Goal: Communication & Community: Answer question/provide support

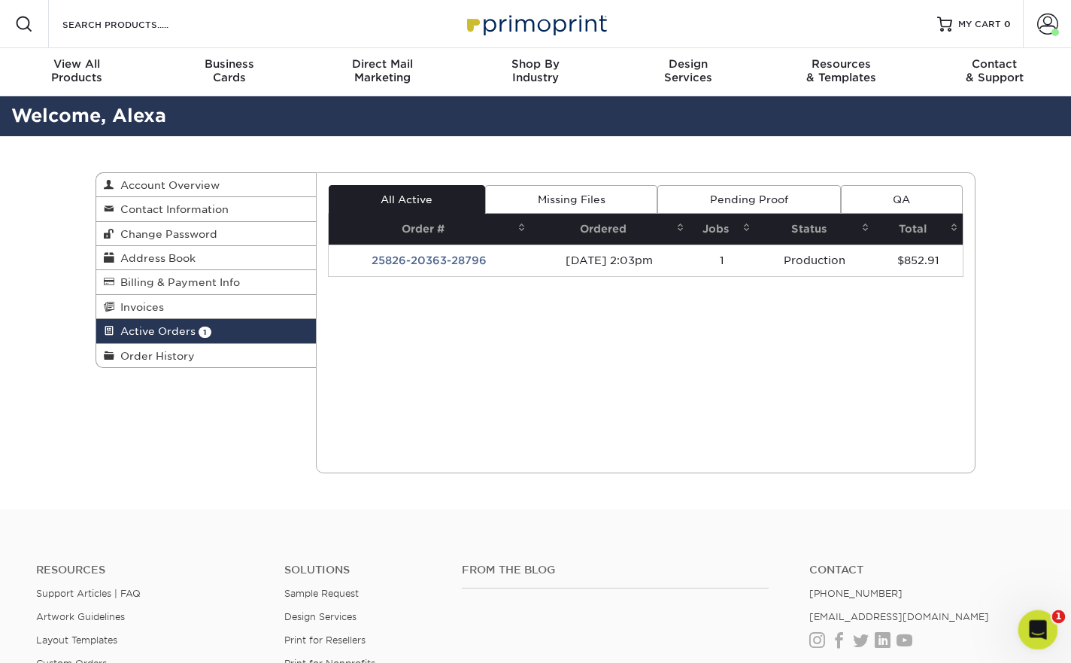
click at [1040, 633] on icon "Open Intercom Messenger" at bounding box center [1036, 627] width 25 height 25
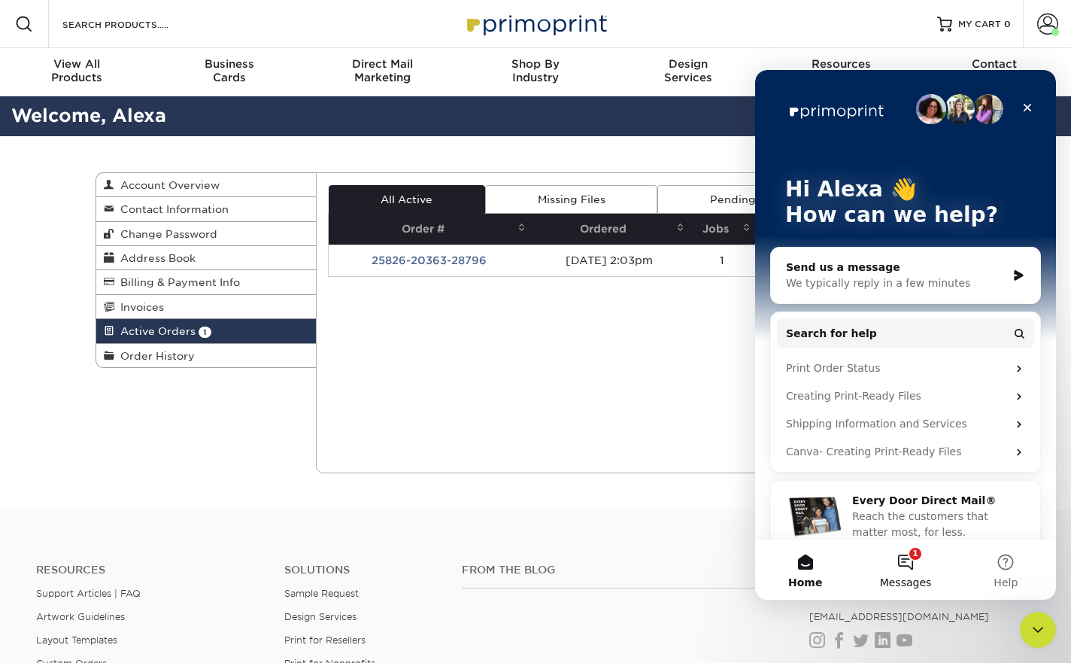
click at [920, 557] on button "1 Messages" at bounding box center [905, 569] width 100 height 60
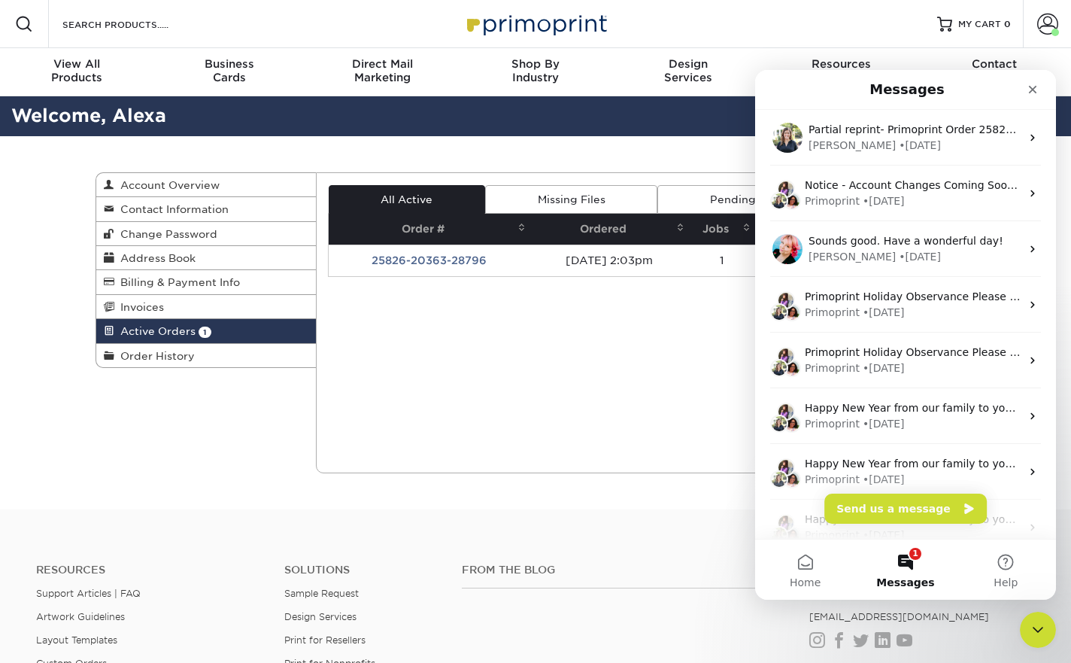
click at [909, 577] on span "Messages" at bounding box center [905, 582] width 58 height 11
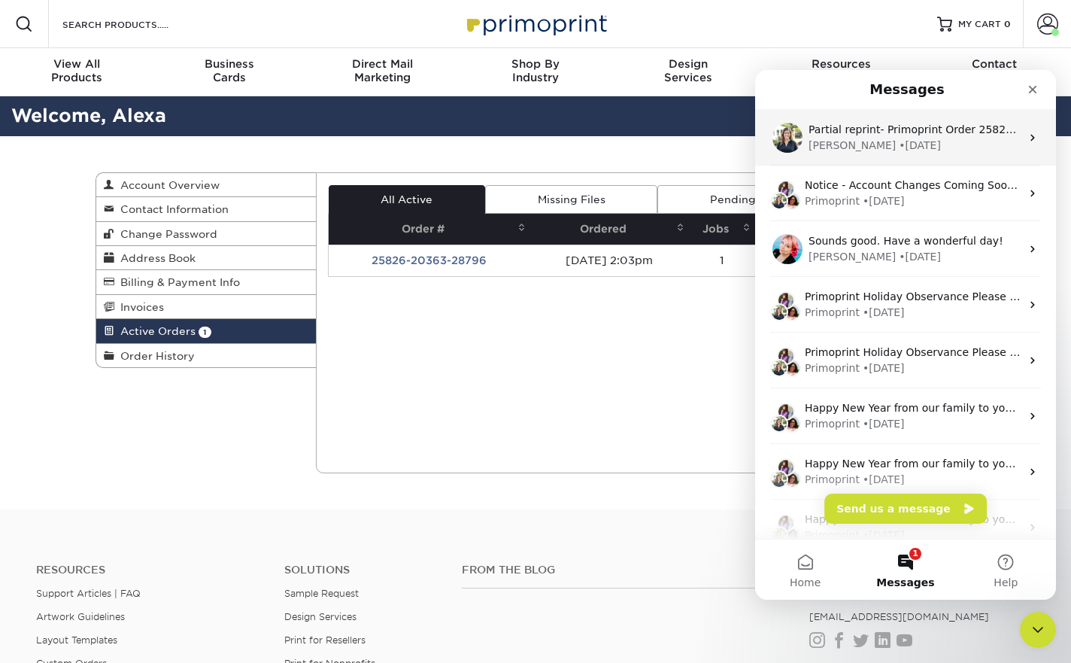
click at [894, 143] on div "[PERSON_NAME] • [DATE]" at bounding box center [915, 146] width 212 height 16
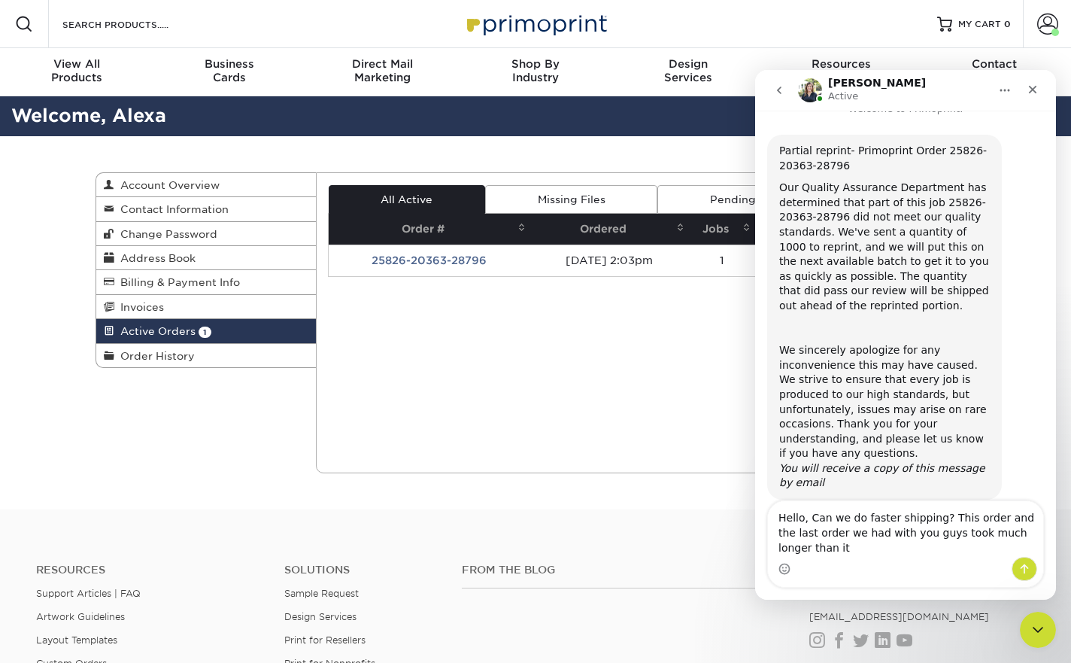
scroll to position [37, 0]
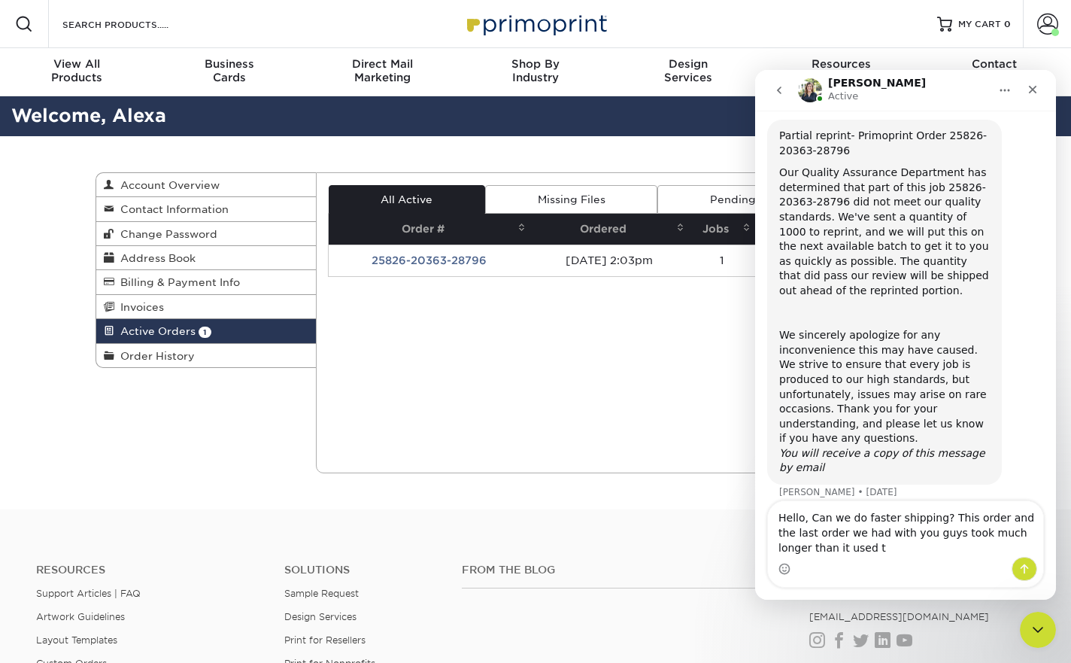
type textarea "Hello, Can we do faster shipping? This order and the last order we had with you…"
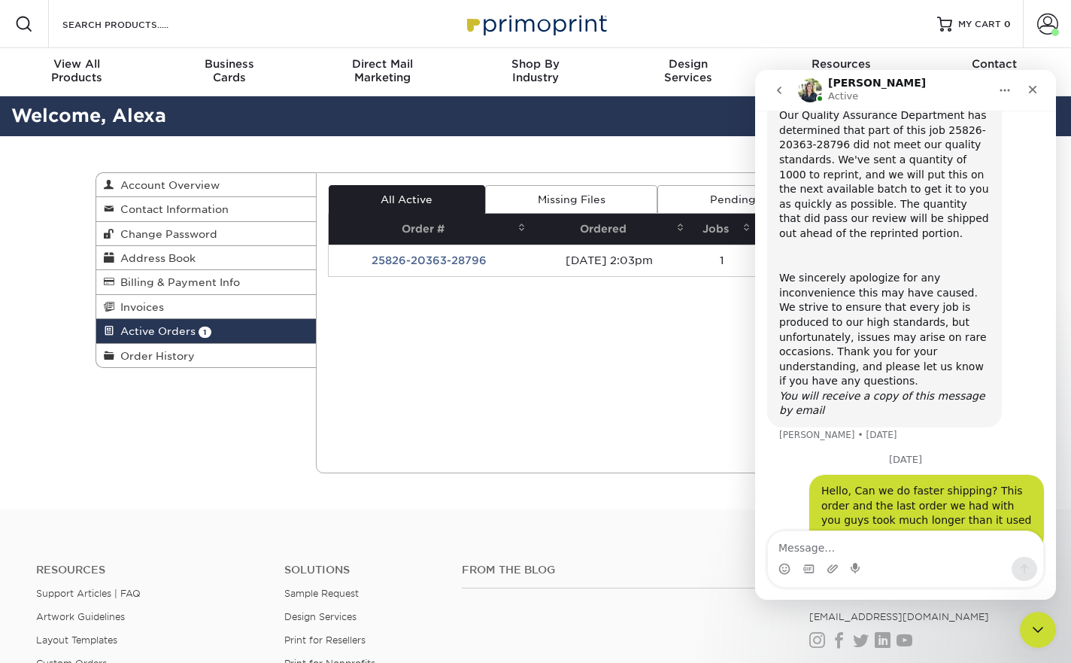
scroll to position [102, 0]
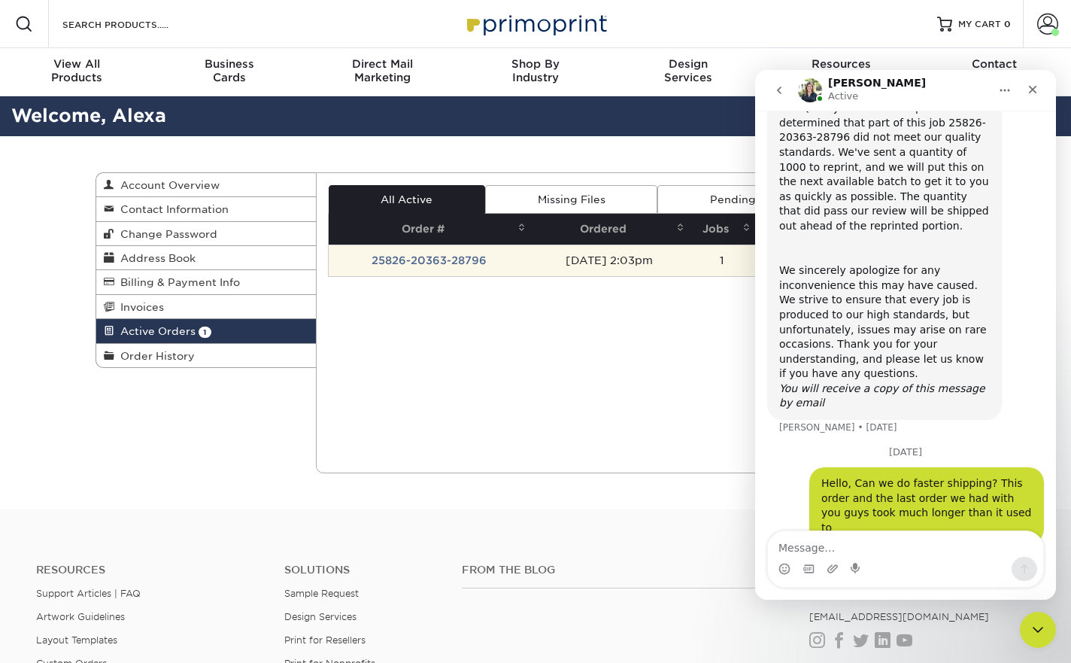
click at [460, 256] on td "25826-20363-28796" at bounding box center [430, 260] width 202 height 32
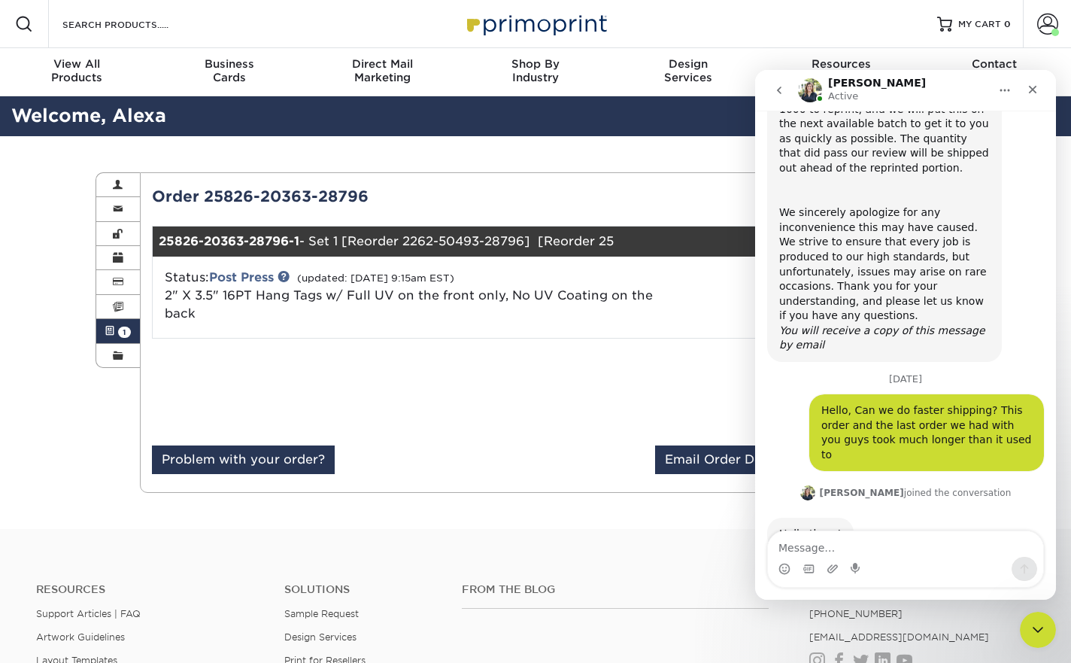
scroll to position [181, 0]
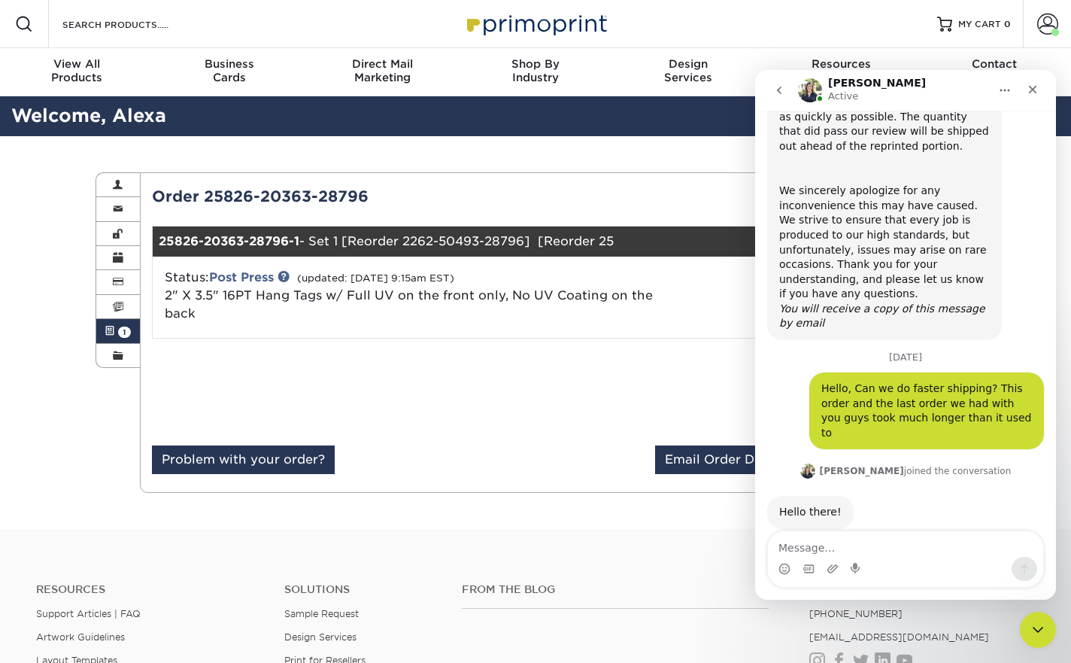
click at [359, 342] on div "Order 25826-20363-28796 Last Updated: [DATE] 9:15am EST 25826-20363-28796-1 - S…" at bounding box center [558, 332] width 812 height 295
click at [1037, 93] on icon "Close" at bounding box center [1033, 89] width 12 height 12
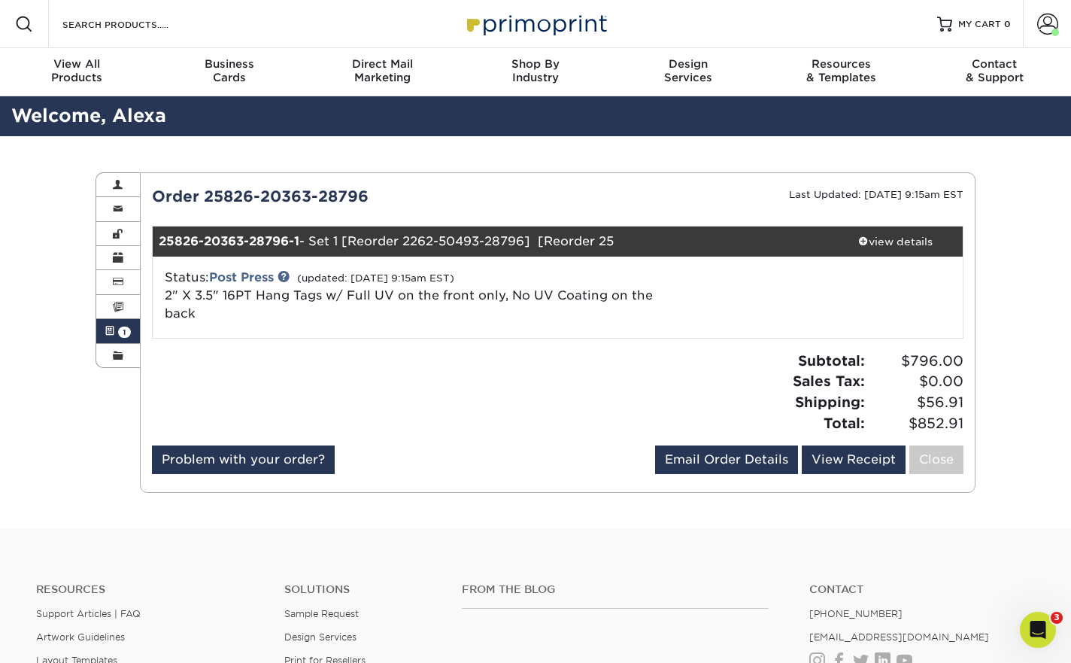
scroll to position [239, 0]
click at [890, 238] on div "view details" at bounding box center [894, 241] width 135 height 15
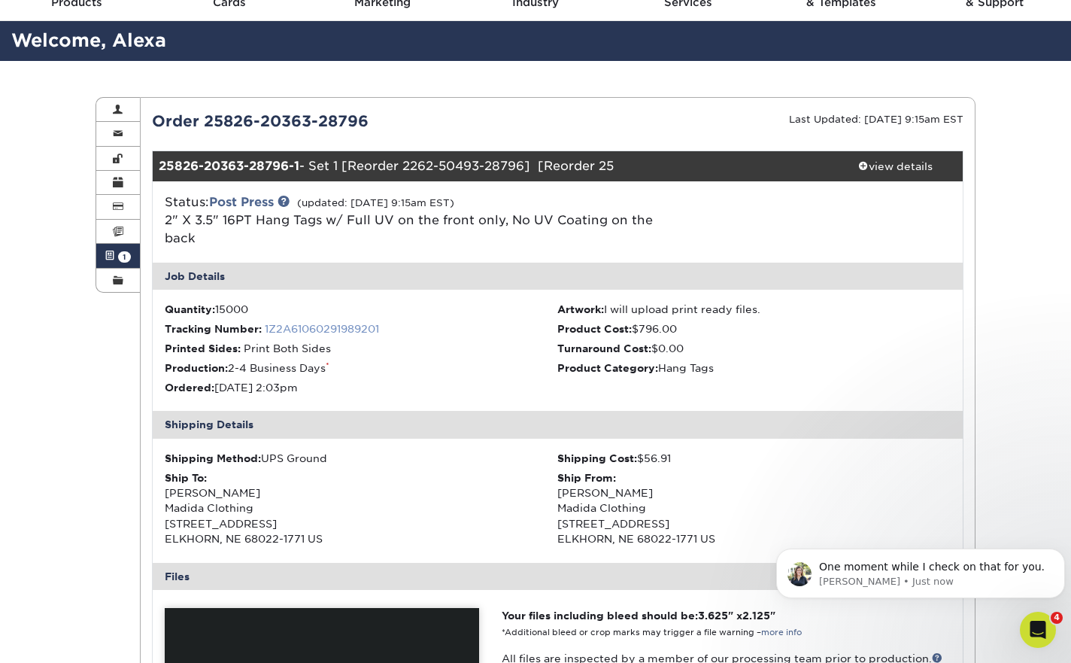
scroll to position [215, 0]
click at [332, 328] on link "1Z2A61060291989201" at bounding box center [322, 329] width 114 height 12
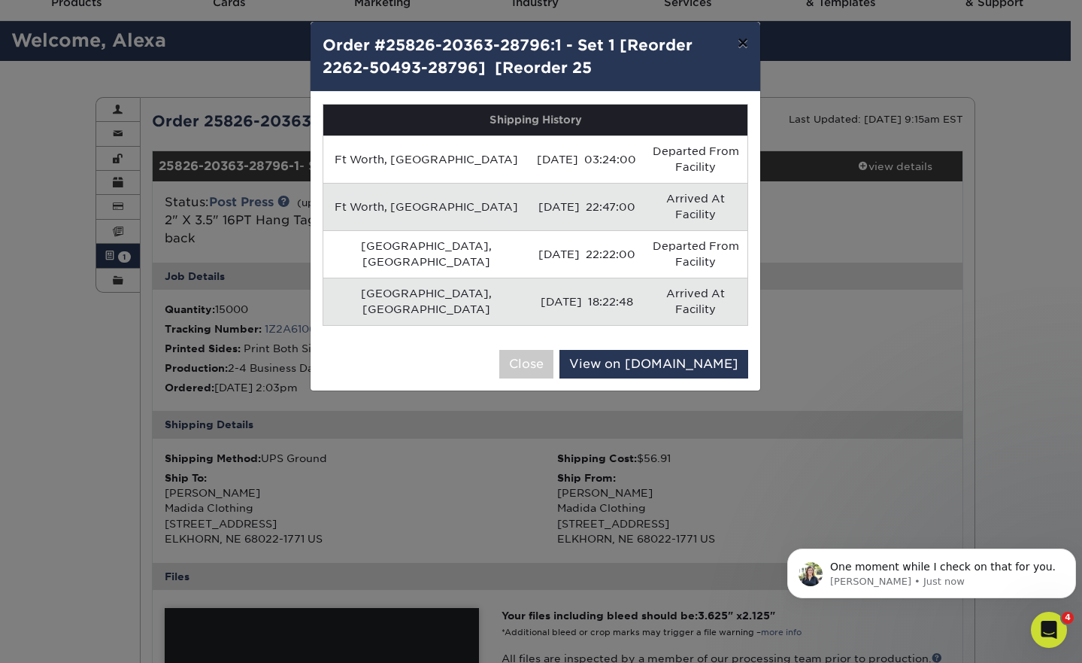
click at [744, 39] on button "×" at bounding box center [743, 43] width 35 height 42
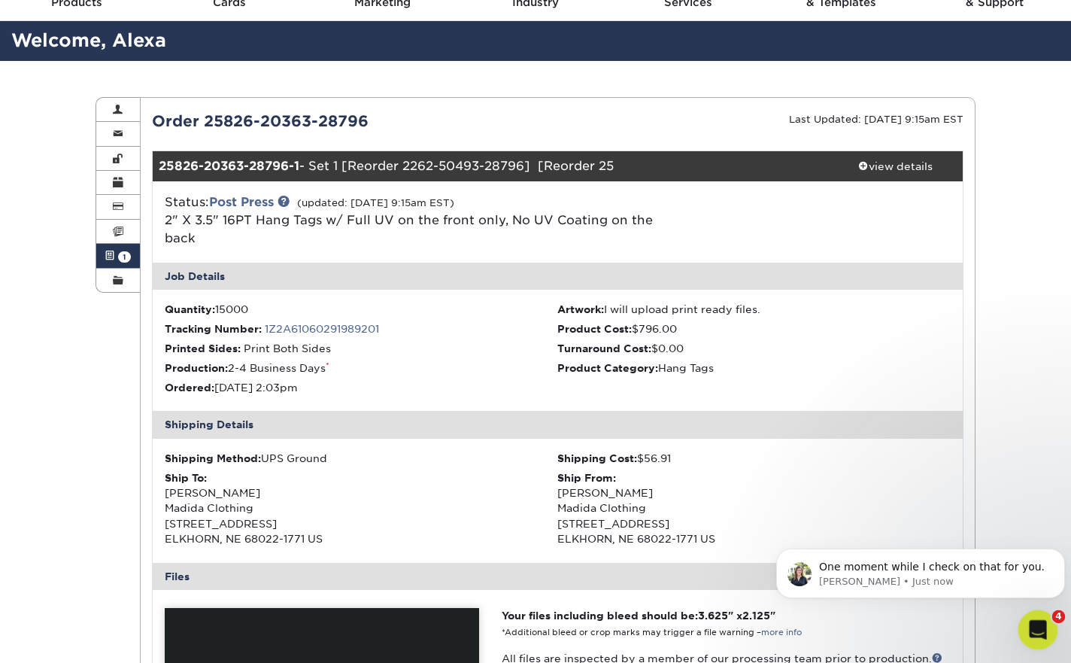
click at [1034, 624] on icon "Open Intercom Messenger" at bounding box center [1036, 627] width 25 height 25
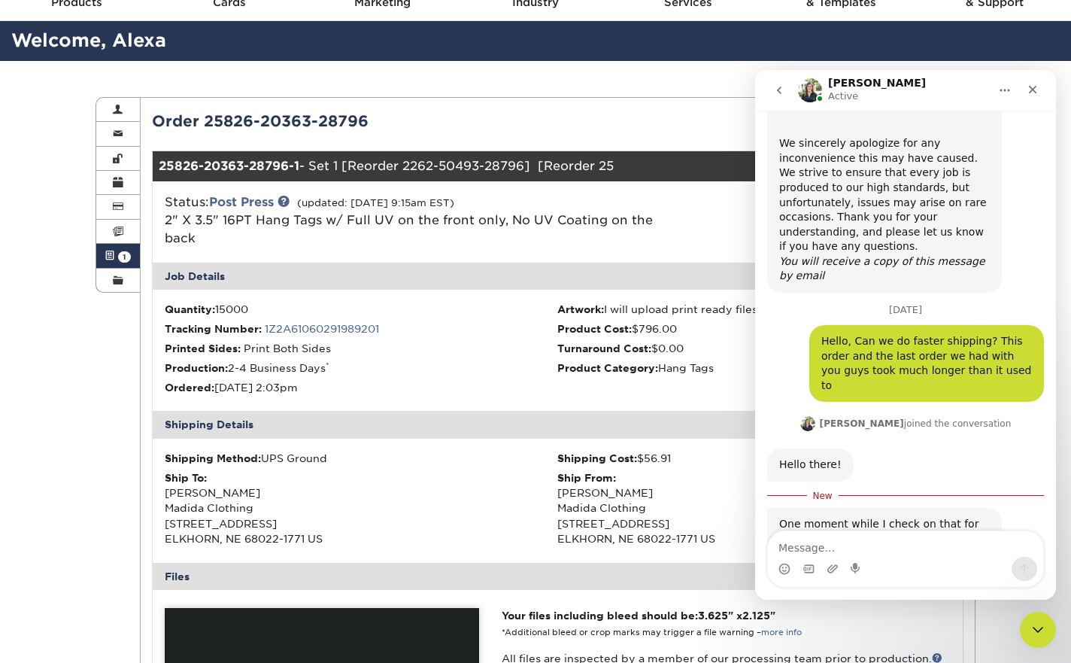
scroll to position [240, 0]
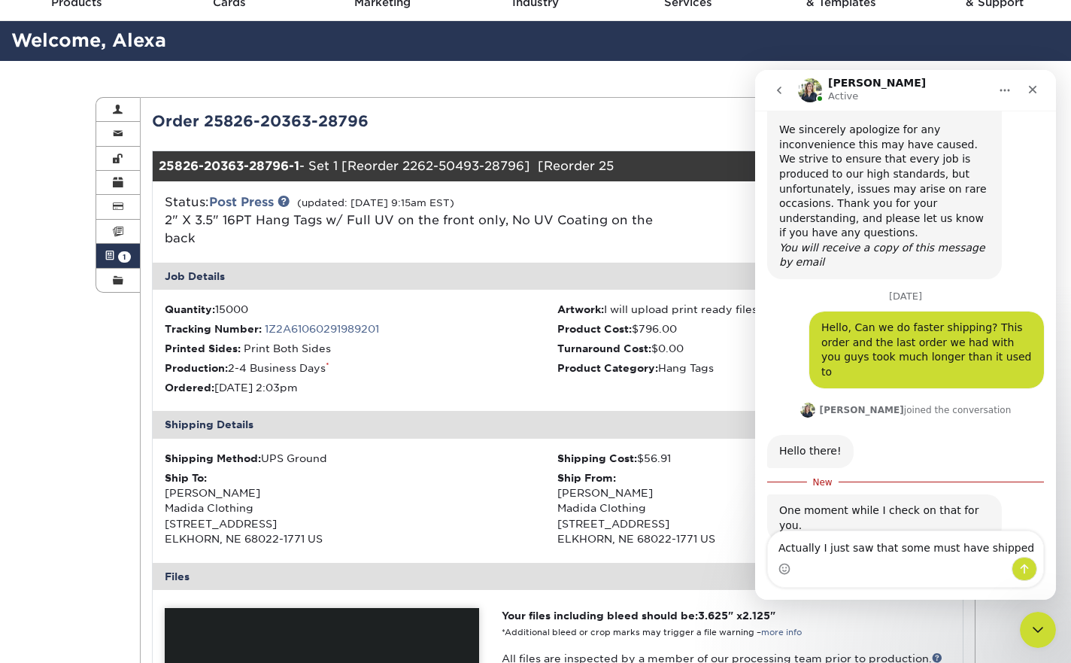
type textarea "Actually I just saw that some must have shipped!"
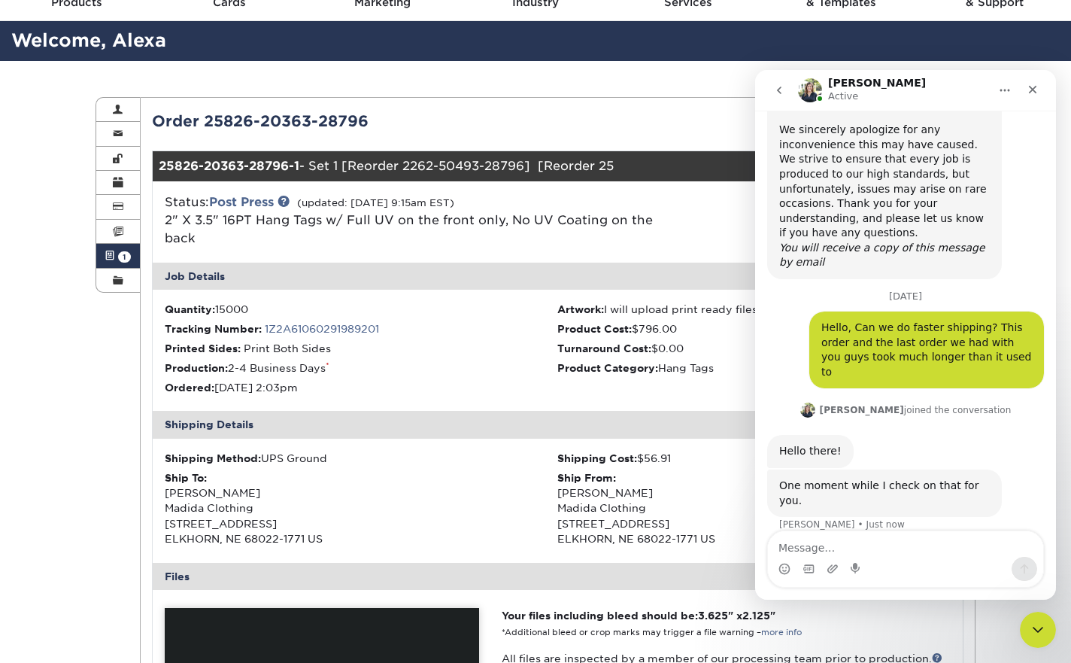
scroll to position [275, 0]
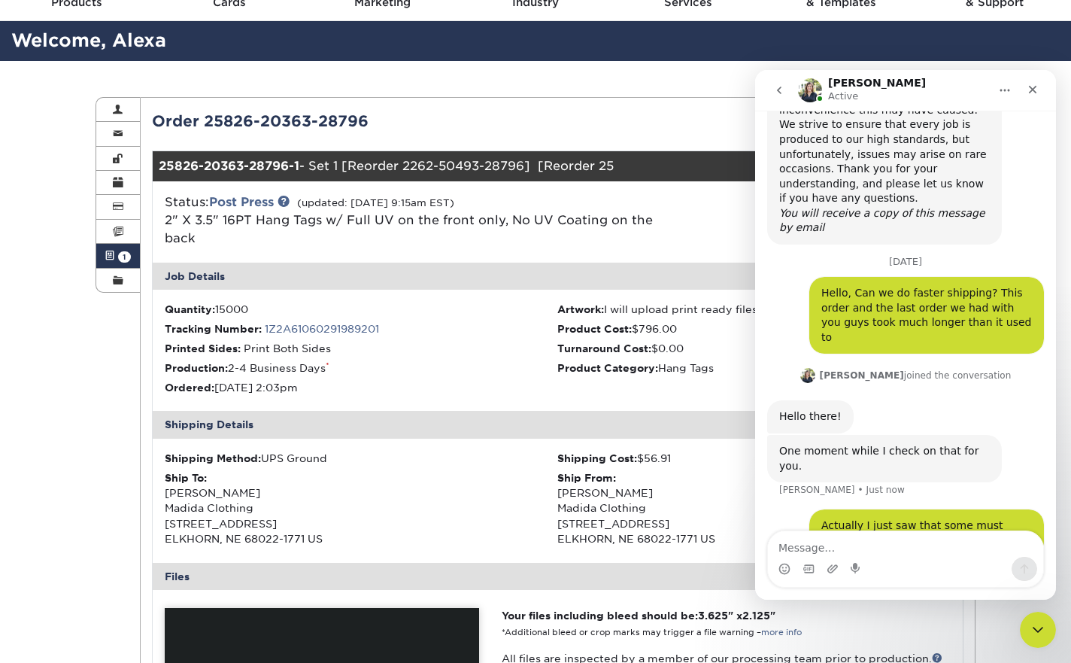
click at [697, 110] on div "Last Updated: [DATE] 9:15am EST" at bounding box center [765, 121] width 417 height 23
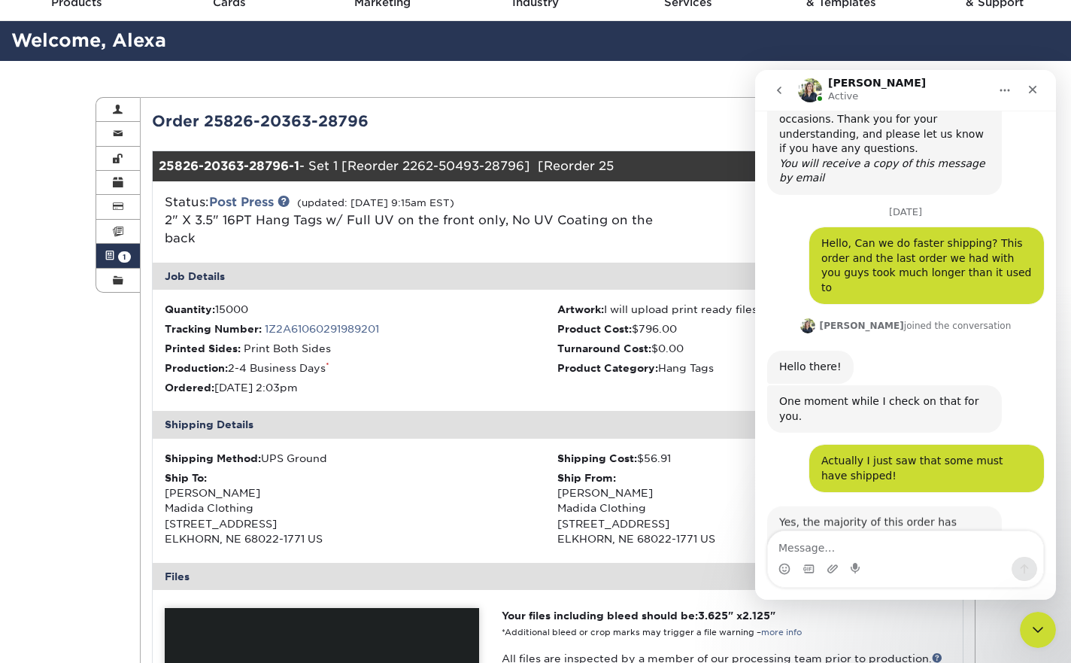
scroll to position [349, 0]
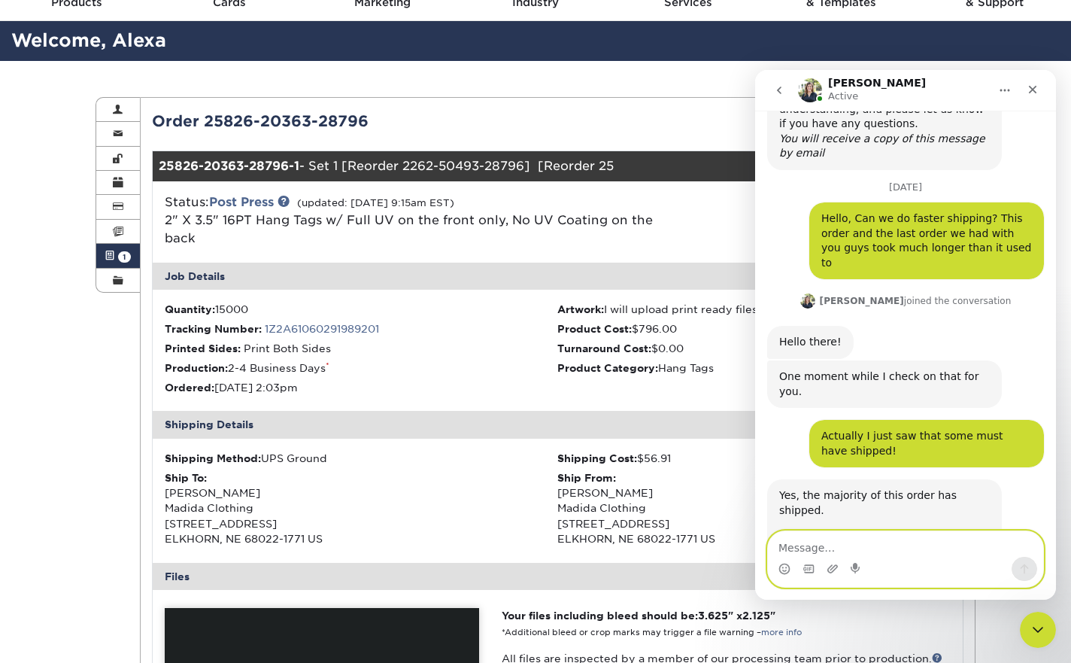
click at [867, 542] on textarea "Message…" at bounding box center [905, 544] width 275 height 26
type textarea "Perfect! Thank you so much for your help"
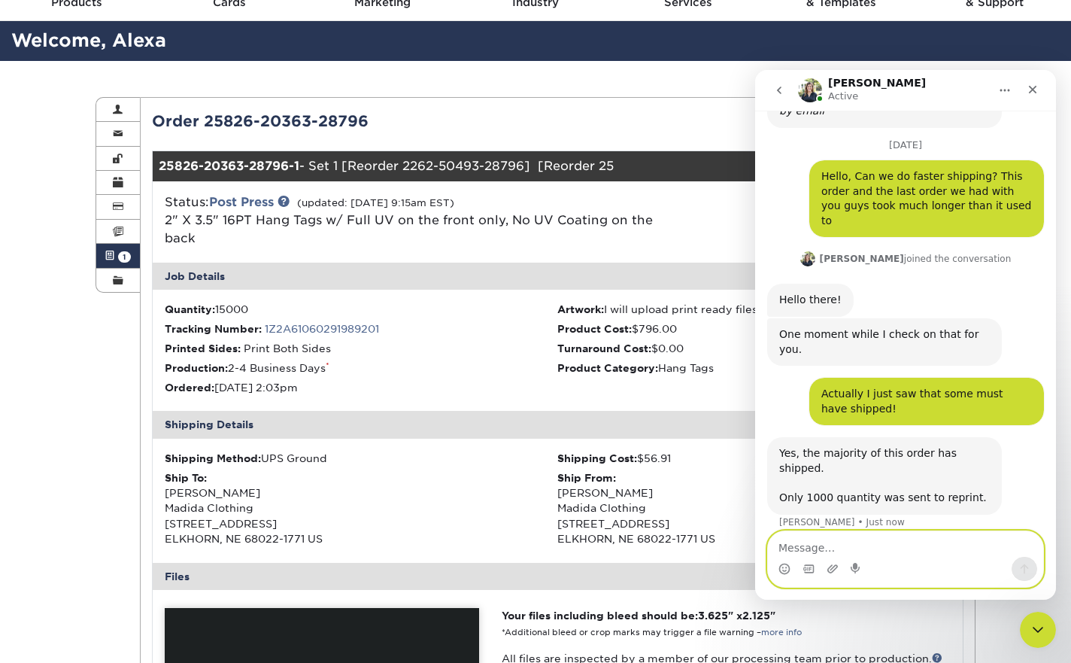
scroll to position [394, 0]
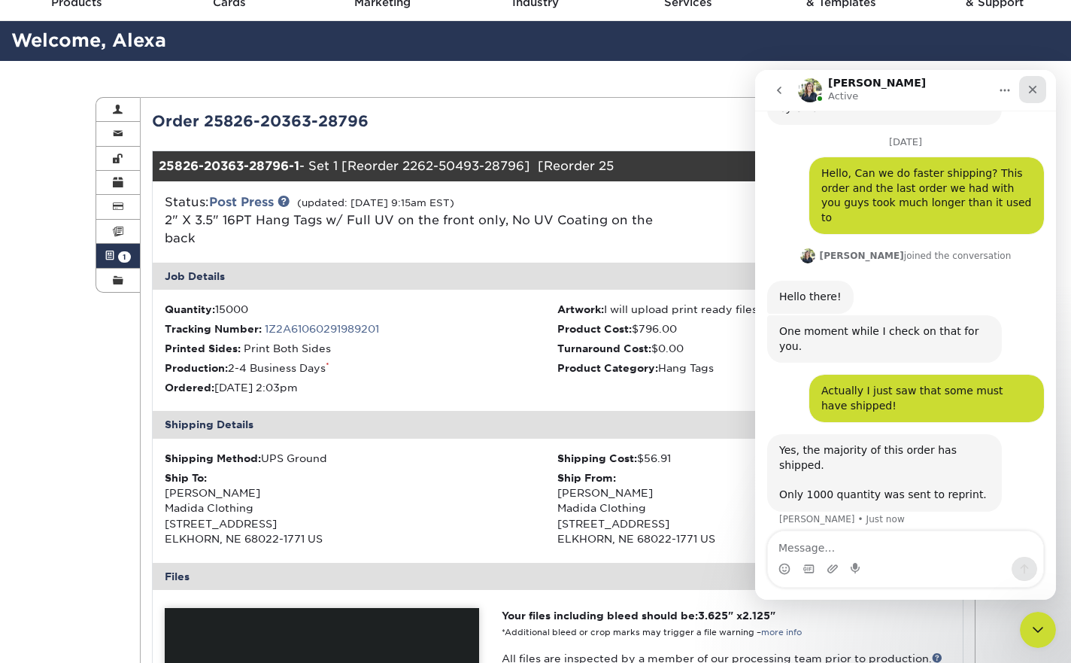
click at [1035, 86] on icon "Close" at bounding box center [1033, 89] width 12 height 12
